Goal: Task Accomplishment & Management: Manage account settings

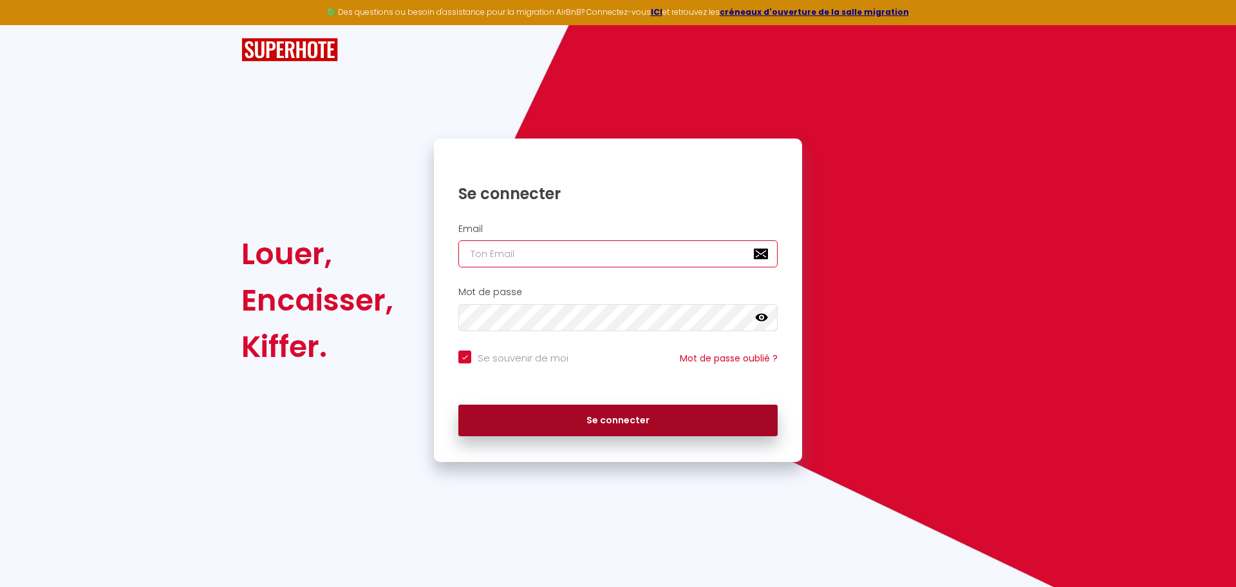
type input "[PERSON_NAME][EMAIL_ADDRESS][DOMAIN_NAME]"
click at [580, 421] on button "Se connecter" at bounding box center [617, 420] width 319 height 32
checkbox input "true"
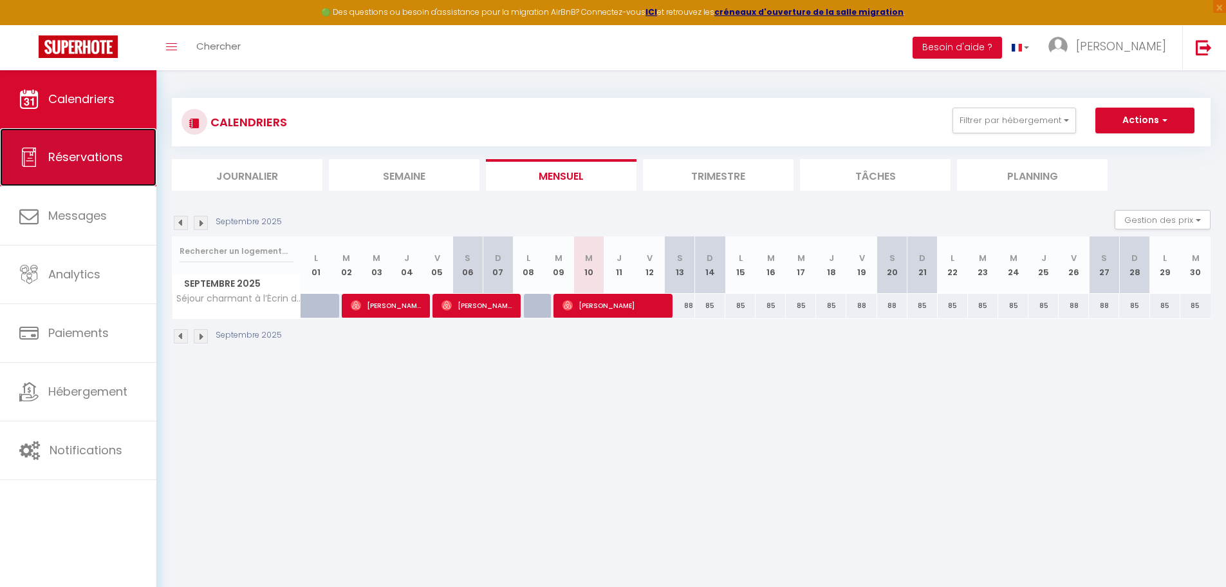
click at [104, 167] on link "Réservations" at bounding box center [78, 157] width 156 height 58
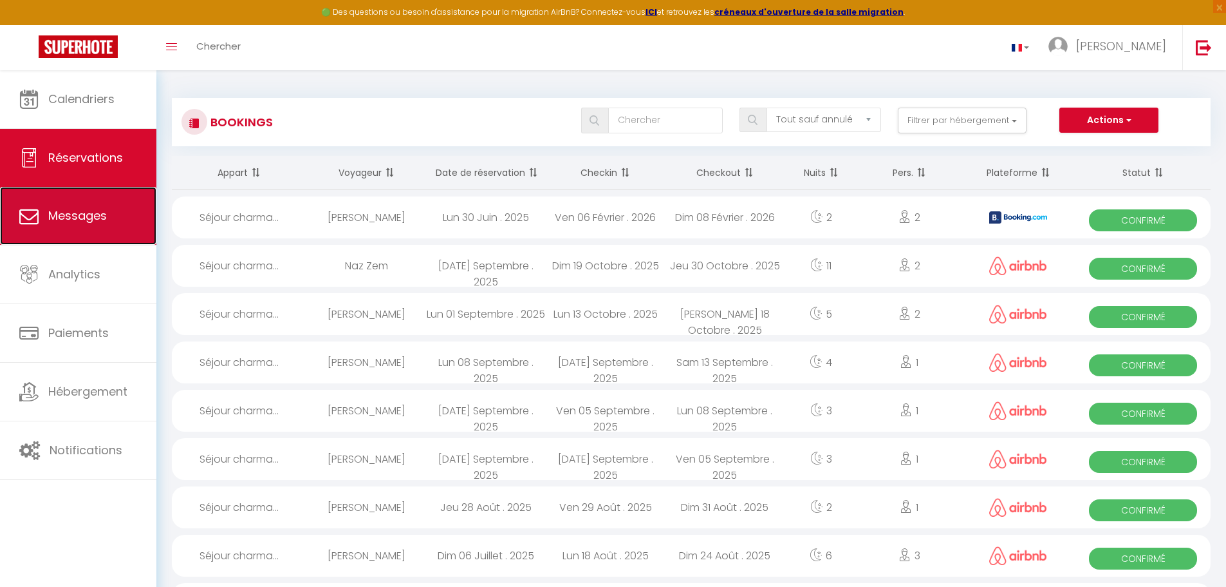
click at [99, 230] on link "Messages" at bounding box center [78, 216] width 156 height 58
select select "message"
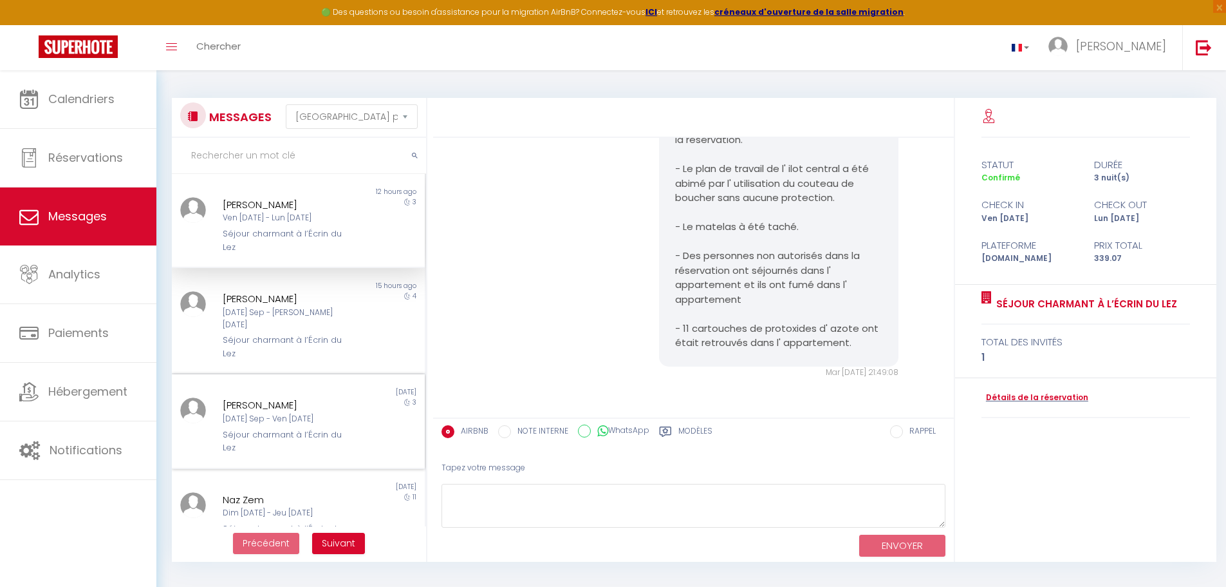
click at [261, 432] on div "Séjour charmant à l’Écrin du Lez" at bounding box center [288, 441] width 131 height 26
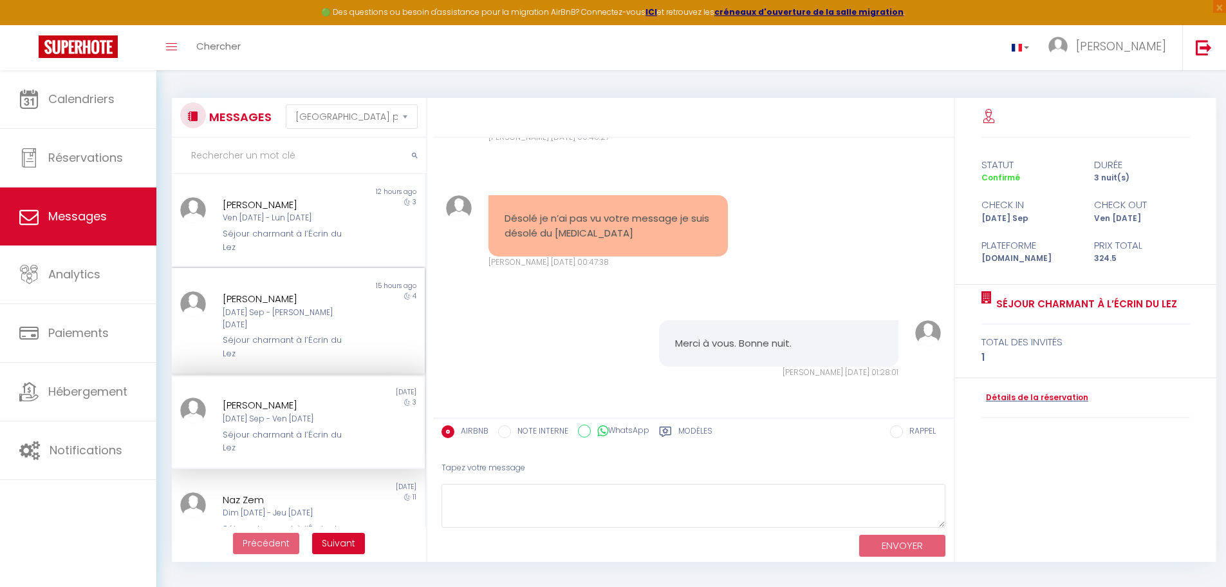
click at [232, 313] on div "[DATE] Sep - [PERSON_NAME] [DATE]" at bounding box center [288, 318] width 131 height 24
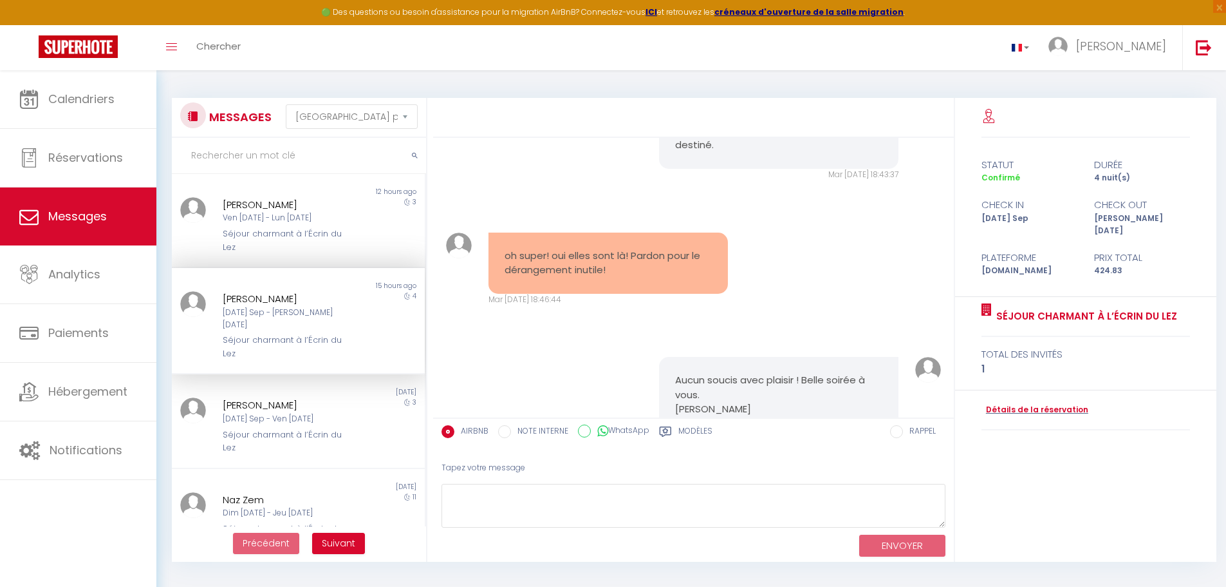
scroll to position [5149, 0]
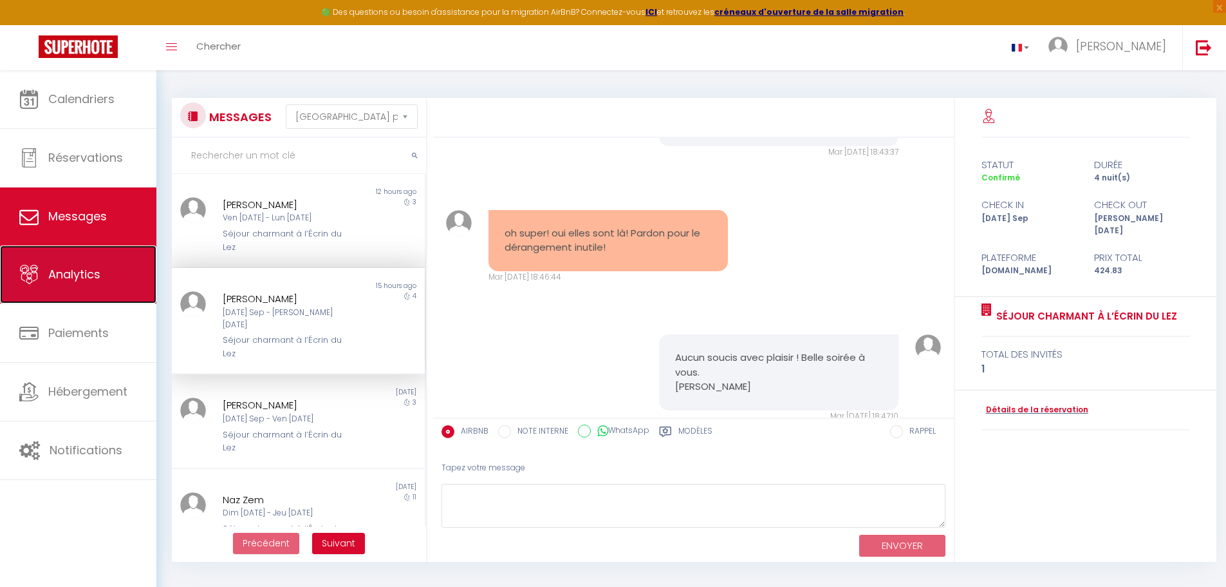
click at [77, 283] on link "Analytics" at bounding box center [78, 274] width 156 height 58
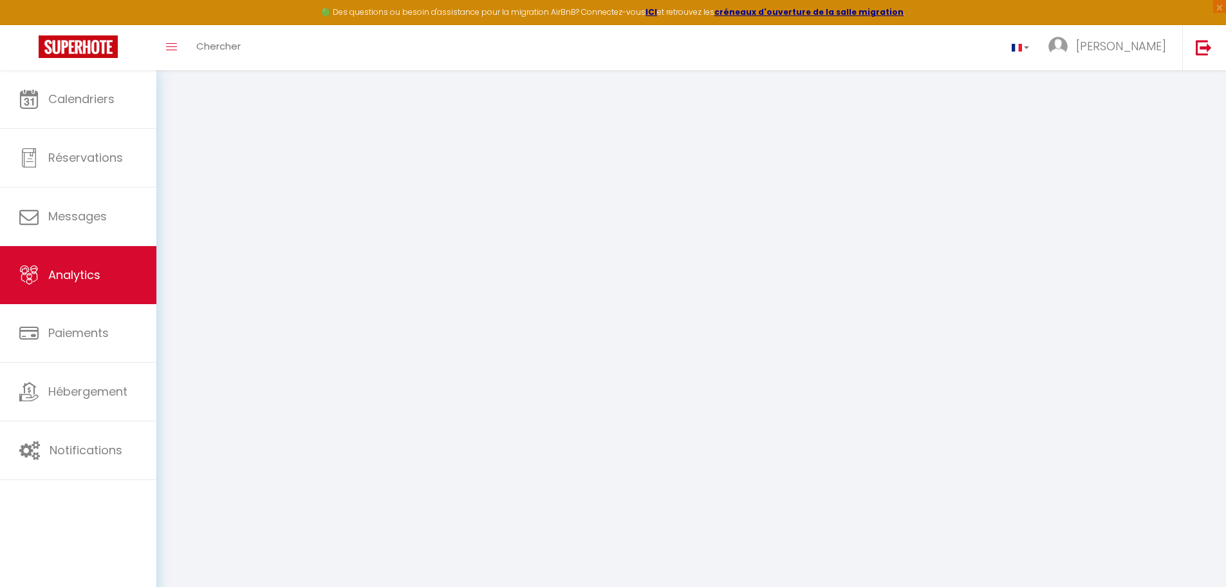
select select "2025"
select select "9"
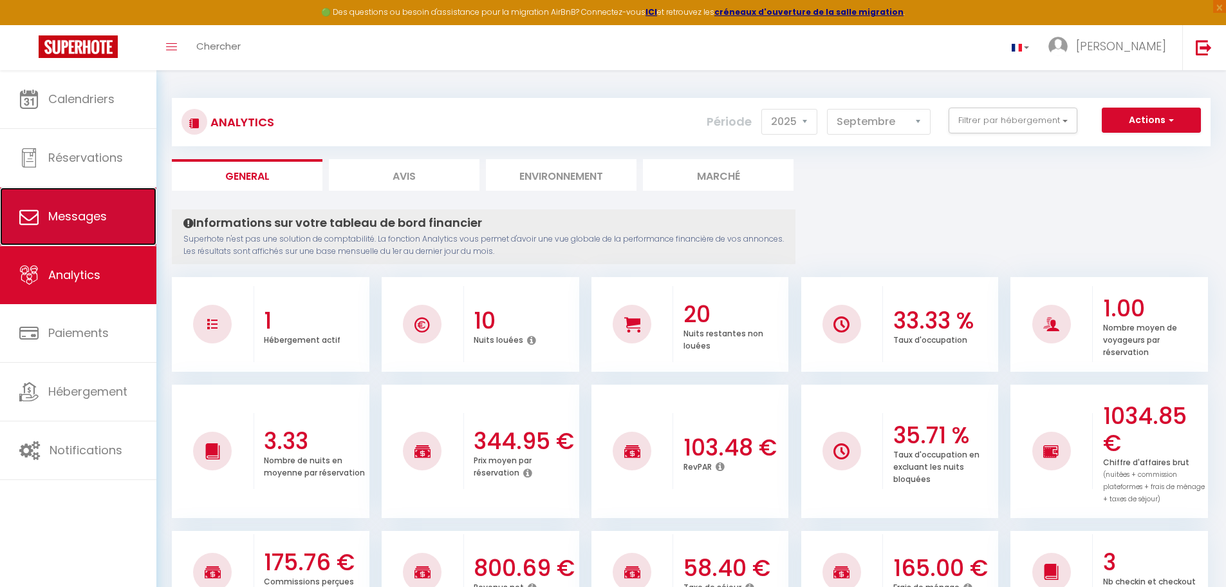
click at [72, 219] on span "Messages" at bounding box center [77, 216] width 59 height 16
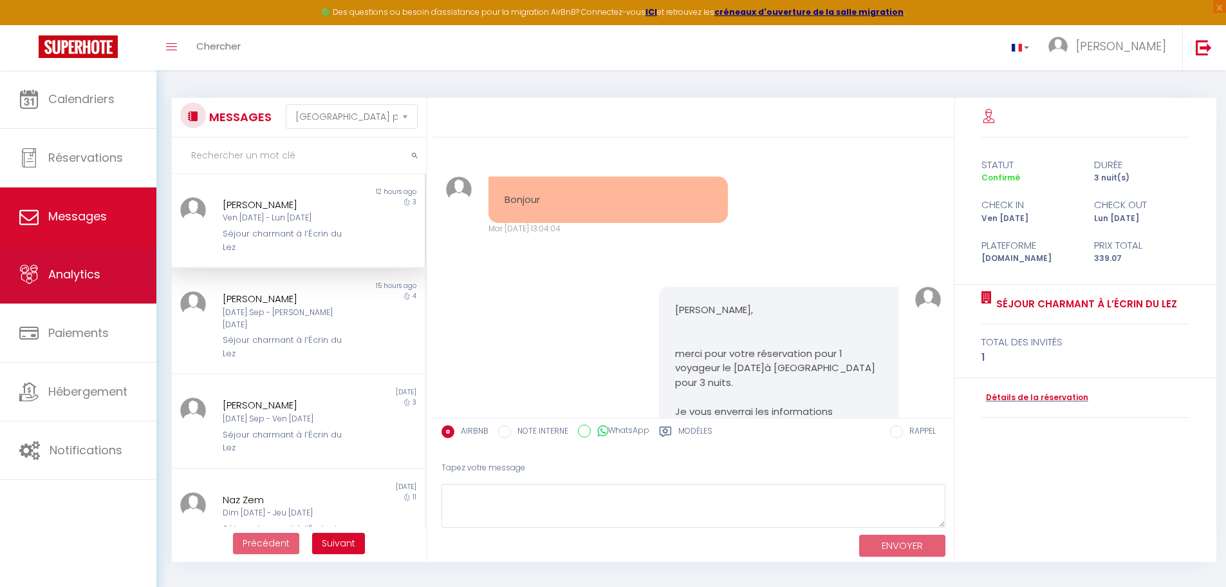
scroll to position [1512, 0]
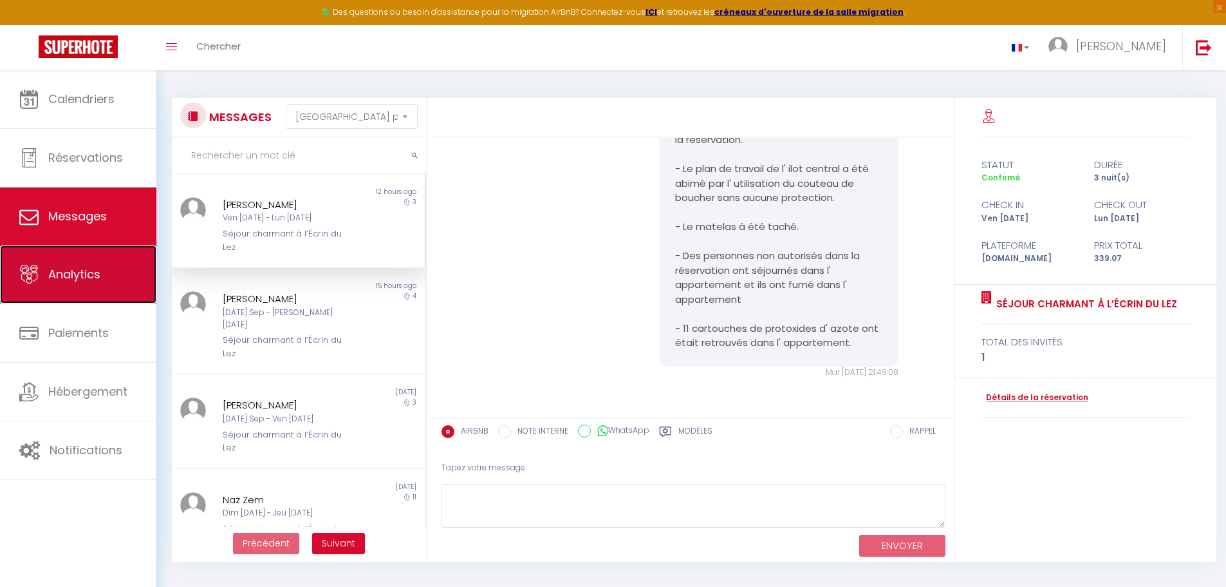
click at [69, 294] on link "Analytics" at bounding box center [78, 274] width 156 height 58
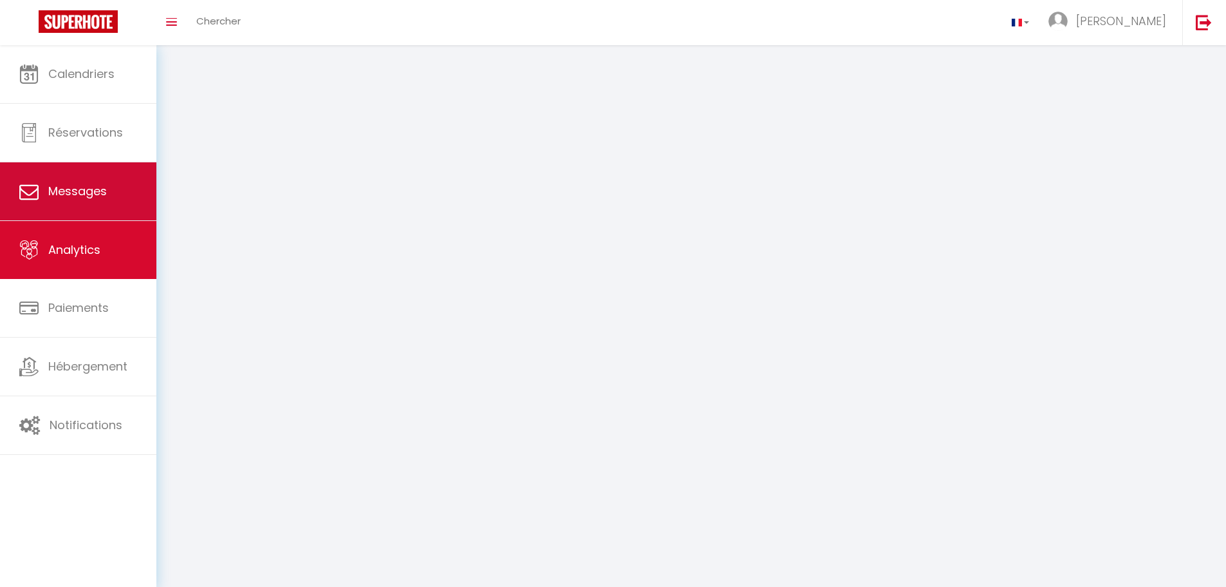
select select "2025"
select select "9"
